Goal: Task Accomplishment & Management: Complete application form

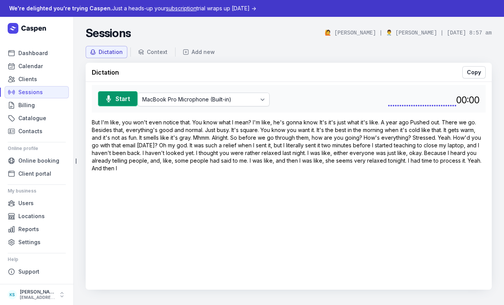
click at [159, 170] on div "But I'm like, you won't even notice that. You know what I mean? I'm like, he's …" at bounding box center [289, 144] width 394 height 53
drag, startPoint x: 208, startPoint y: 191, endPoint x: 159, endPoint y: 151, distance: 63.0
click at [208, 191] on div "Start MacBook Pro Microphone (Built-in) Kylie’s iPhone Microphone Default - Mac…" at bounding box center [289, 186] width 406 height 208
click at [43, 92] on link "Sessions" at bounding box center [37, 92] width 64 height 12
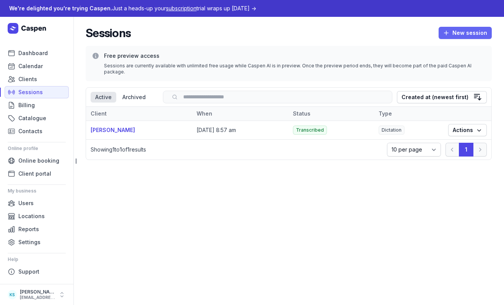
click at [460, 33] on span "New session" at bounding box center [465, 32] width 44 height 9
click at [447, 50] on button "Transcribe" at bounding box center [449, 49] width 86 height 11
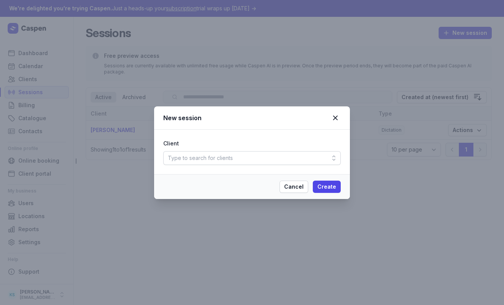
click at [210, 159] on div "Type to search for clients" at bounding box center [200, 157] width 65 height 9
click at [263, 195] on div "Create client" at bounding box center [251, 190] width 177 height 16
select select
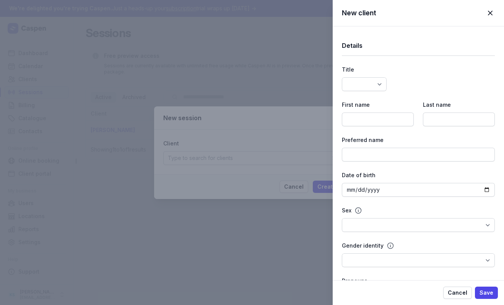
select select
click at [373, 122] on input at bounding box center [378, 119] width 72 height 14
type input "Dianne"
type input "Larson"
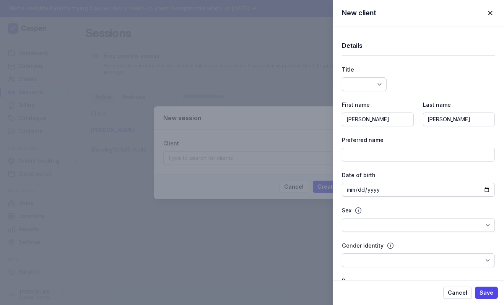
click at [489, 293] on span "Save" at bounding box center [486, 292] width 14 height 9
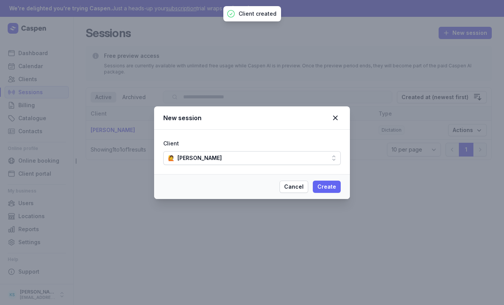
click at [328, 190] on span "Create" at bounding box center [326, 186] width 19 height 9
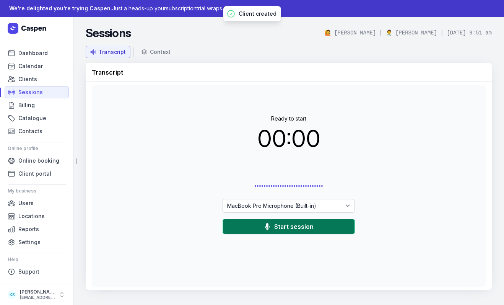
click at [283, 223] on span "Start session" at bounding box center [293, 226] width 39 height 9
